Goal: Transaction & Acquisition: Subscribe to service/newsletter

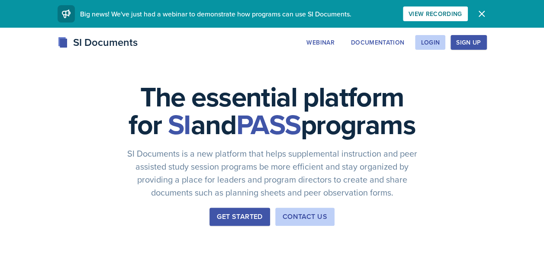
click at [461, 39] on div "Sign Up" at bounding box center [468, 42] width 25 height 7
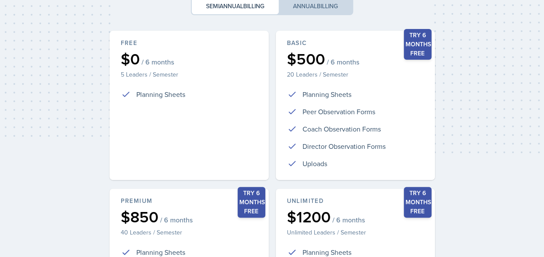
scroll to position [103, 0]
click at [195, 113] on div "Free $0 / 6 months 5 Leaders / Semester Planning Sheets" at bounding box center [189, 105] width 162 height 152
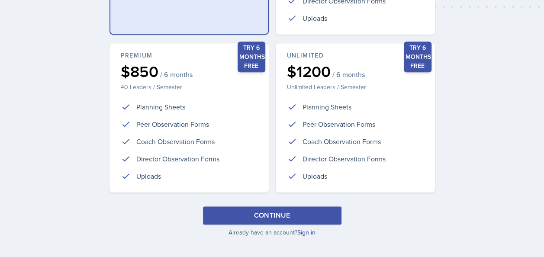
scroll to position [255, 0]
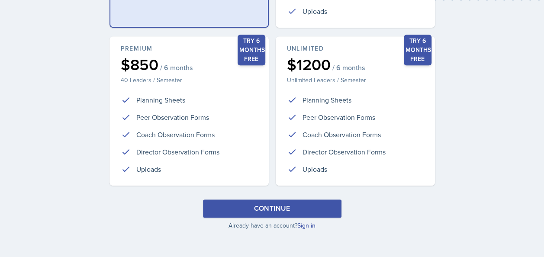
click at [266, 208] on div "Continue" at bounding box center [271, 208] width 36 height 10
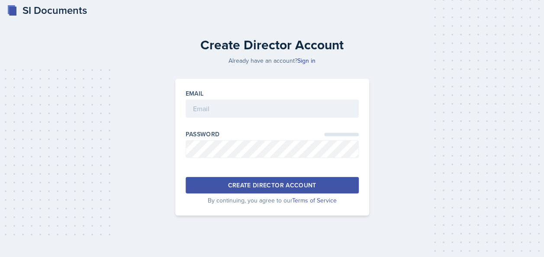
scroll to position [4, 0]
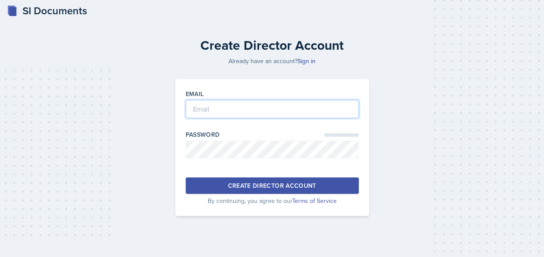
click at [224, 105] on input "email" at bounding box center [272, 109] width 173 height 18
type input "[EMAIL_ADDRESS][DOMAIN_NAME]"
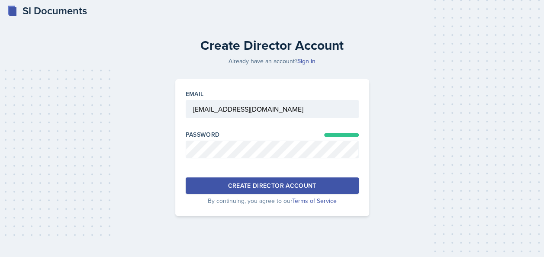
click at [118, 95] on div "Create Director Account Already have an account? Sign in Email [EMAIL_ADDRESS][…" at bounding box center [271, 127] width 523 height 220
